Goal: Information Seeking & Learning: Learn about a topic

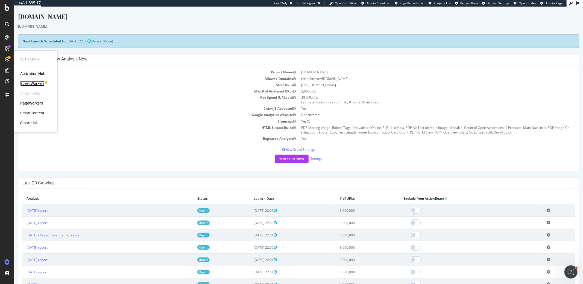
click at [37, 85] on div "SpeedWorkers" at bounding box center [32, 83] width 24 height 5
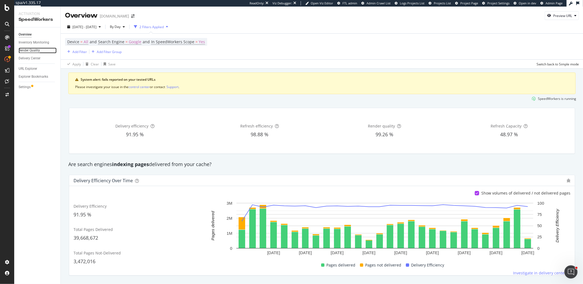
click at [26, 49] on div "Render Quality" at bounding box center [29, 51] width 21 height 6
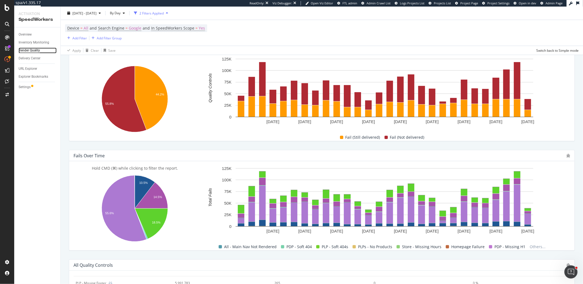
scroll to position [126, 0]
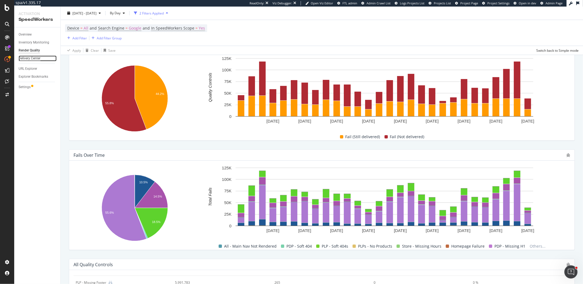
click at [24, 57] on div "Delivery Center" at bounding box center [30, 59] width 22 height 6
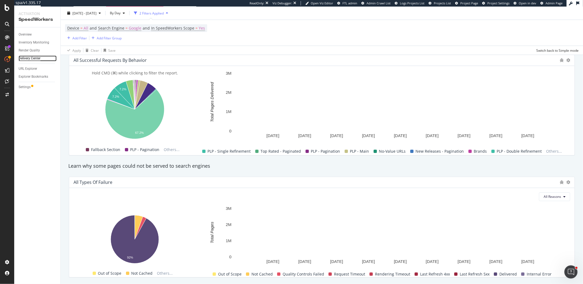
scroll to position [468, 0]
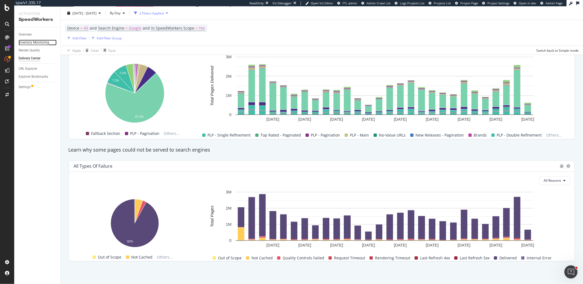
click at [33, 42] on div "Inventory Monitoring" at bounding box center [34, 43] width 31 height 6
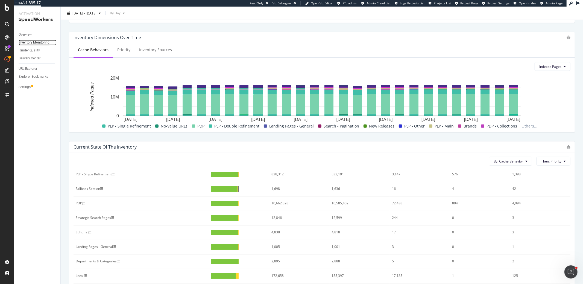
scroll to position [42, 0]
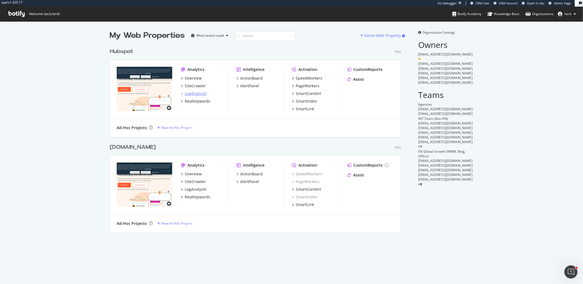
click at [204, 95] on div "LogAnalyzer" at bounding box center [196, 93] width 22 height 5
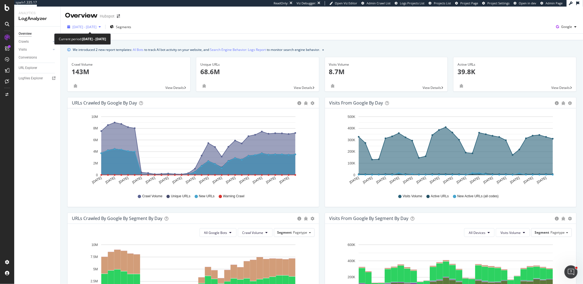
click at [97, 27] on span "2025 Jul. 10th - Aug. 8th" at bounding box center [84, 27] width 24 height 5
click at [210, 34] on div "Last update Aug. 11, 2025" at bounding box center [322, 36] width 523 height 7
click at [22, 78] on div "Logfiles Explorer" at bounding box center [31, 78] width 24 height 6
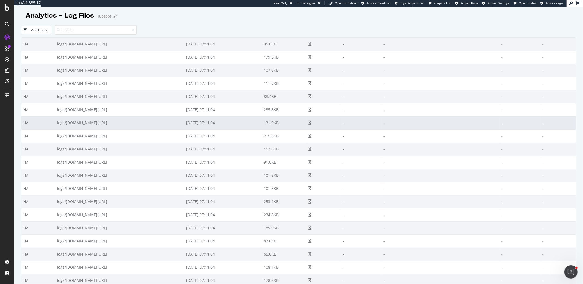
scroll to position [3851, 0]
